Goal: Task Accomplishment & Management: Use online tool/utility

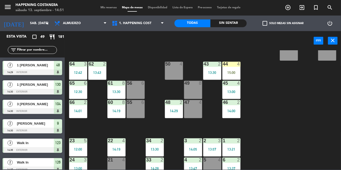
scroll to position [113, 0]
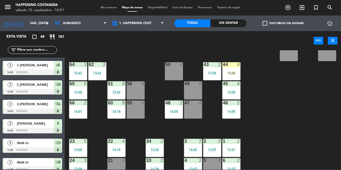
click at [283, 124] on div "69 2 122 3 13:30 121 5 13:30 120 3 13:30 14 4 CAVA 22 101 4 94 2 70 2 123 3 14:…" at bounding box center [204, 110] width 273 height 120
click at [35, 63] on span "1 [PERSON_NAME]" at bounding box center [35, 64] width 37 height 5
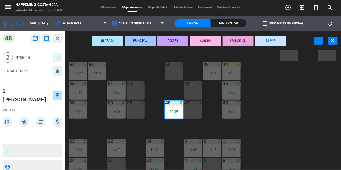
click at [302, 137] on div "69 2 122 3 13:30 121 5 13:30 120 3 13:30 14 4 CAVA 22 101 4 94 2 70 2 123 3 14:…" at bounding box center [204, 110] width 273 height 120
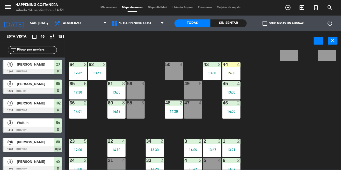
scroll to position [122, 0]
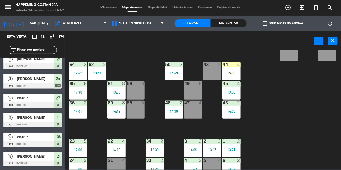
click at [232, 68] on div "44 4 15:00" at bounding box center [232, 71] width 18 height 18
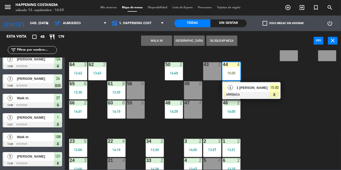
click at [255, 94] on div at bounding box center [252, 95] width 56 height 6
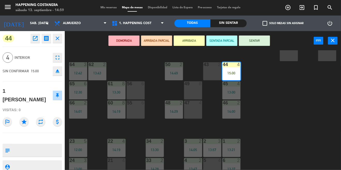
click at [262, 42] on button "SENTAR" at bounding box center [254, 41] width 31 height 10
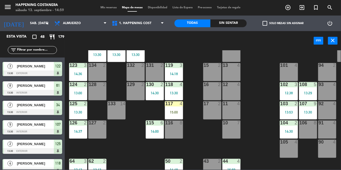
scroll to position [0, 0]
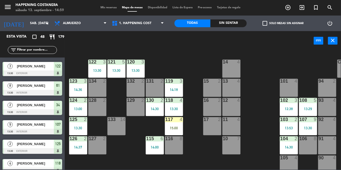
click at [174, 129] on div "15:00" at bounding box center [174, 128] width 18 height 4
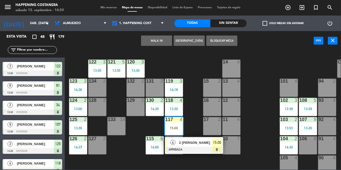
click at [189, 150] on div at bounding box center [194, 150] width 56 height 6
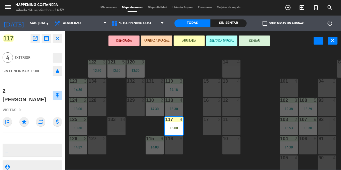
click at [245, 36] on button "SENTAR" at bounding box center [254, 41] width 31 height 10
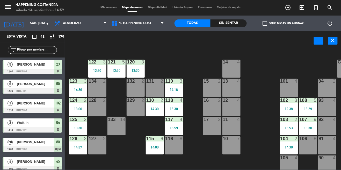
scroll to position [270, 0]
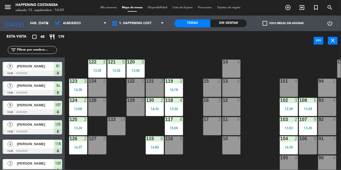
click at [232, 25] on div "Sin sentar" at bounding box center [229, 23] width 36 height 8
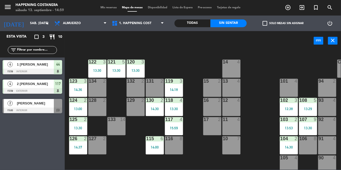
scroll to position [0, 0]
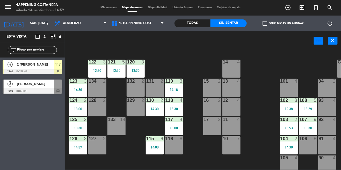
click at [199, 25] on div "Todas" at bounding box center [193, 23] width 36 height 8
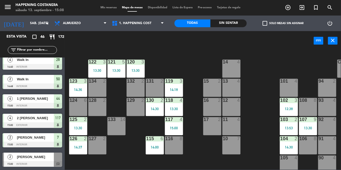
scroll to position [782, 0]
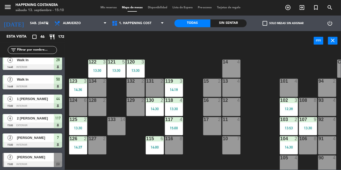
click at [108, 9] on span "Mis reservas" at bounding box center [109, 7] width 22 height 3
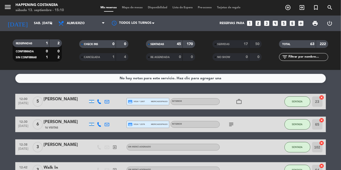
click at [129, 8] on span "Mapa de mesas" at bounding box center [133, 7] width 26 height 3
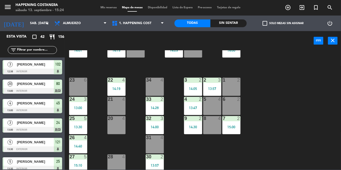
scroll to position [179, 0]
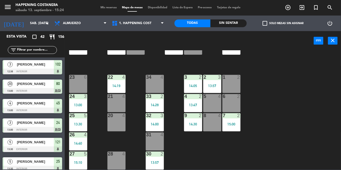
click at [286, 5] on icon "add_circle_outline" at bounding box center [288, 7] width 6 height 6
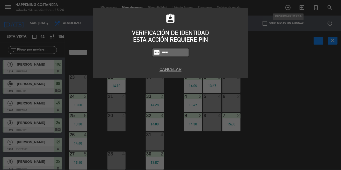
type input "9660"
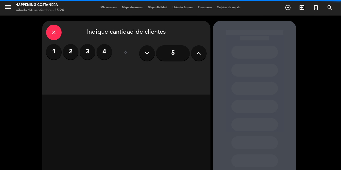
click at [200, 52] on icon at bounding box center [199, 53] width 5 height 8
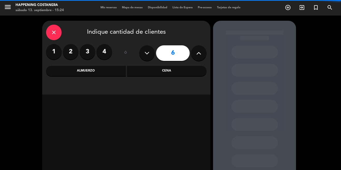
click at [159, 71] on div "Cena" at bounding box center [167, 71] width 80 height 10
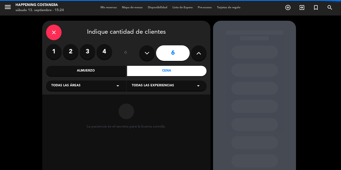
click at [90, 82] on div "Todas las áreas arrow_drop_down" at bounding box center [86, 86] width 80 height 10
click at [75, 116] on div "INTERIOR" at bounding box center [86, 113] width 70 height 5
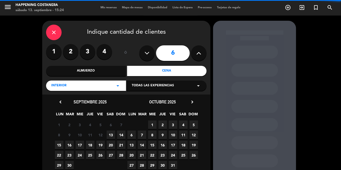
click at [108, 135] on span "13" at bounding box center [111, 135] width 9 height 9
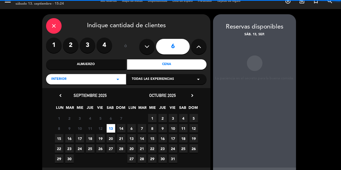
scroll to position [14, 0]
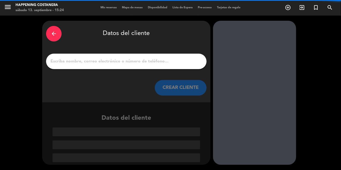
scroll to position [0, 0]
click at [121, 58] on input "1" at bounding box center [126, 61] width 153 height 7
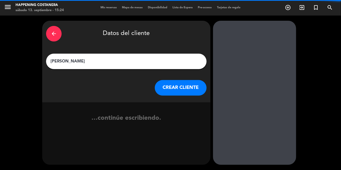
type input "[PERSON_NAME]"
click at [174, 80] on button "CREAR CLIENTE" at bounding box center [181, 88] width 52 height 16
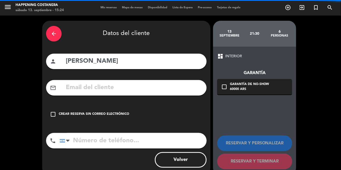
click at [117, 133] on input "tel" at bounding box center [133, 141] width 147 height 16
type input "1134427680"
click at [228, 79] on div "check_box_outline_blank Garantía de no-show 60000 ARS" at bounding box center [254, 87] width 75 height 16
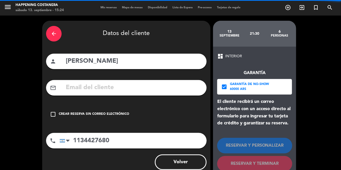
click at [185, 82] on input "text" at bounding box center [134, 87] width 138 height 11
type input "M"
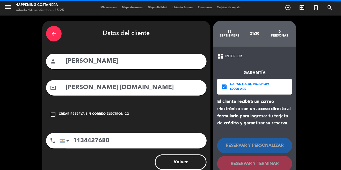
click at [95, 82] on input "[PERSON_NAME] [DOMAIN_NAME]" at bounding box center [134, 87] width 138 height 11
click at [81, 82] on input "LILY [EMAIL_ADDRESS][DOMAIN_NAME]" at bounding box center [134, 87] width 138 height 11
click at [78, 82] on input "LILY [EMAIL_ADDRESS][DOMAIN_NAME]" at bounding box center [134, 87] width 138 height 11
click at [91, 84] on div "arrow_back Datos del cliente person [PERSON_NAME] mail_outline LILY [EMAIL_ADDR…" at bounding box center [126, 99] width 169 height 157
click at [156, 82] on input "LILY [EMAIL_ADDRESS][DOMAIN_NAME]" at bounding box center [134, 87] width 138 height 11
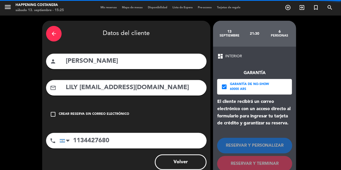
click at [79, 82] on input "LILY [EMAIL_ADDRESS][DOMAIN_NAME]" at bounding box center [134, 87] width 138 height 11
click at [80, 82] on input "LILY [EMAIL_ADDRESS][DOMAIN_NAME]" at bounding box center [134, 87] width 138 height 11
click at [74, 82] on input "LILY [EMAIL_ADDRESS][DOMAIN_NAME]" at bounding box center [134, 87] width 138 height 11
click at [79, 82] on input "LILY [EMAIL_ADDRESS][DOMAIN_NAME]" at bounding box center [134, 87] width 138 height 11
paste input "_"
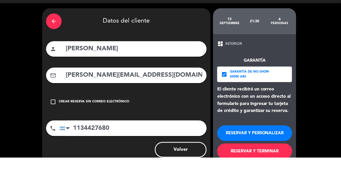
scroll to position [25, 0]
type input "[PERSON_NAME][EMAIL_ADDRESS][DOMAIN_NAME]"
click at [248, 156] on button "RESERVAR Y TERMINAR" at bounding box center [254, 164] width 75 height 16
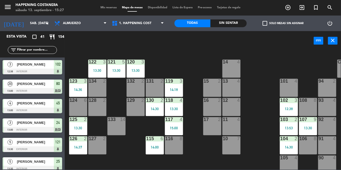
click at [150, 110] on div "14:30" at bounding box center [155, 109] width 18 height 4
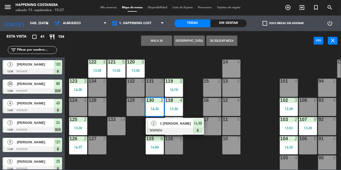
click at [165, 132] on div at bounding box center [175, 131] width 56 height 6
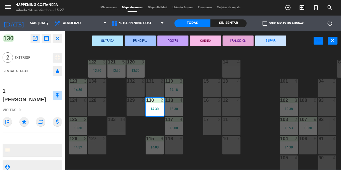
click at [263, 42] on button "SERVIR" at bounding box center [271, 41] width 31 height 10
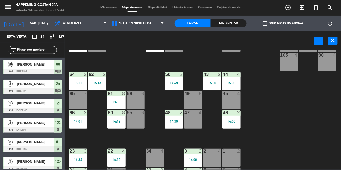
scroll to position [136, 0]
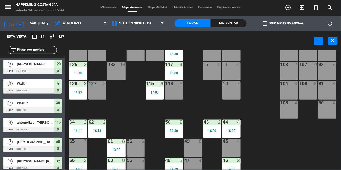
click at [78, 74] on div "13:30" at bounding box center [78, 73] width 18 height 4
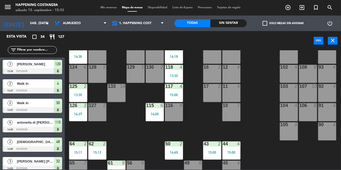
scroll to position [33, 0]
click at [78, 96] on div "13:30" at bounding box center [78, 95] width 18 height 4
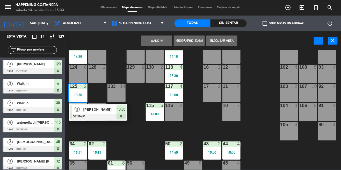
click at [102, 110] on span "[PERSON_NAME]" at bounding box center [99, 109] width 33 height 5
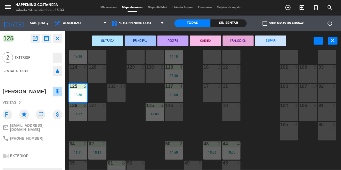
click at [83, 75] on div "124 6" at bounding box center [78, 74] width 18 height 18
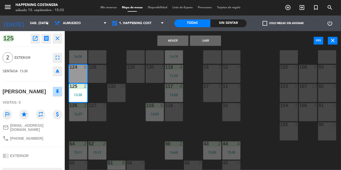
click at [177, 41] on button "Mover" at bounding box center [173, 41] width 31 height 10
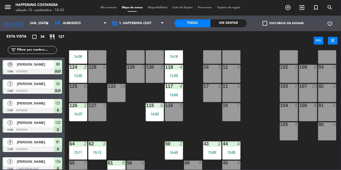
scroll to position [0, 0]
click at [72, 94] on div "125 6" at bounding box center [78, 93] width 18 height 18
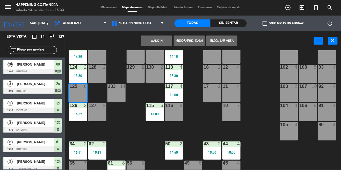
click at [158, 44] on button "WALK IN" at bounding box center [156, 41] width 31 height 10
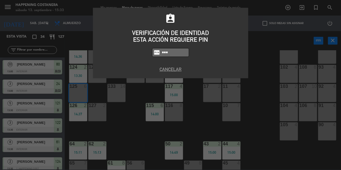
type input "9660"
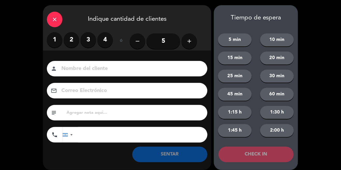
click at [88, 44] on label "3" at bounding box center [89, 40] width 16 height 16
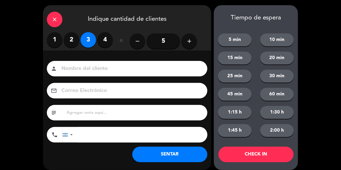
scroll to position [5, 0]
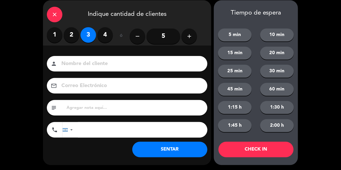
click at [182, 154] on button "SENTAR" at bounding box center [169, 150] width 75 height 16
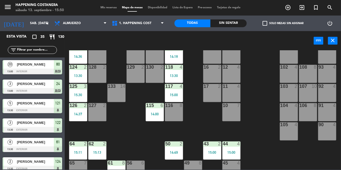
click at [286, 12] on span "add_circle_outline" at bounding box center [289, 7] width 14 height 9
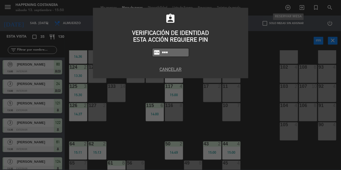
type input "9660"
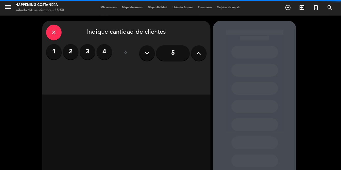
click at [74, 44] on label "2" at bounding box center [71, 52] width 16 height 16
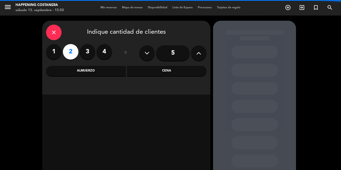
click at [178, 66] on div "Cena" at bounding box center [167, 71] width 80 height 10
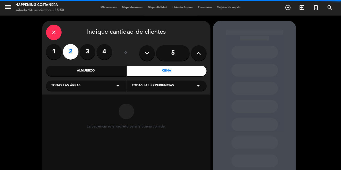
click at [99, 81] on div "Todas las áreas arrow_drop_down" at bounding box center [86, 86] width 80 height 10
click at [69, 111] on div "INTERIOR" at bounding box center [86, 113] width 70 height 5
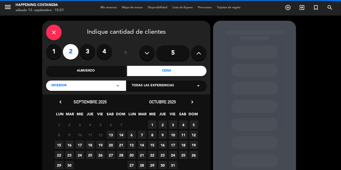
click at [113, 131] on span "13" at bounding box center [111, 135] width 9 height 9
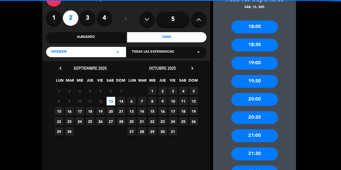
scroll to position [104, 0]
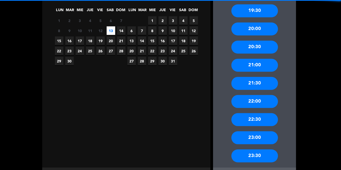
click at [261, 113] on div "22:30" at bounding box center [255, 119] width 47 height 13
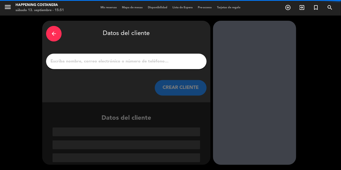
click at [154, 58] on input "1" at bounding box center [126, 61] width 153 height 7
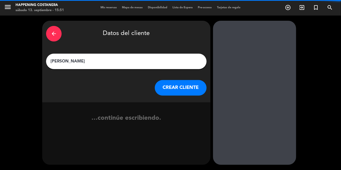
type input "[PERSON_NAME]"
click at [179, 80] on button "CREAR CLIENTE" at bounding box center [181, 88] width 52 height 16
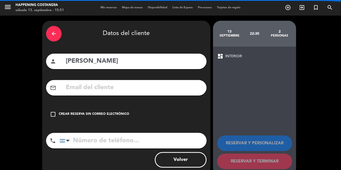
click at [50, 107] on div "check_box_outline_blank Crear reserva sin correo electrónico" at bounding box center [126, 115] width 161 height 16
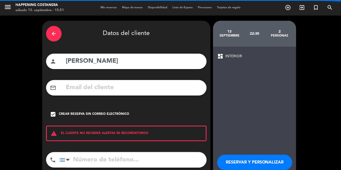
scroll to position [5, 0]
